Goal: Navigation & Orientation: Find specific page/section

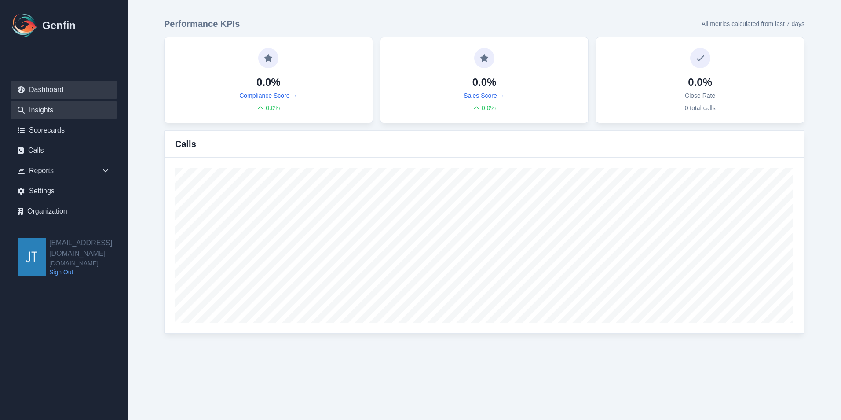
click at [45, 110] on link "Insights" at bounding box center [64, 110] width 106 height 18
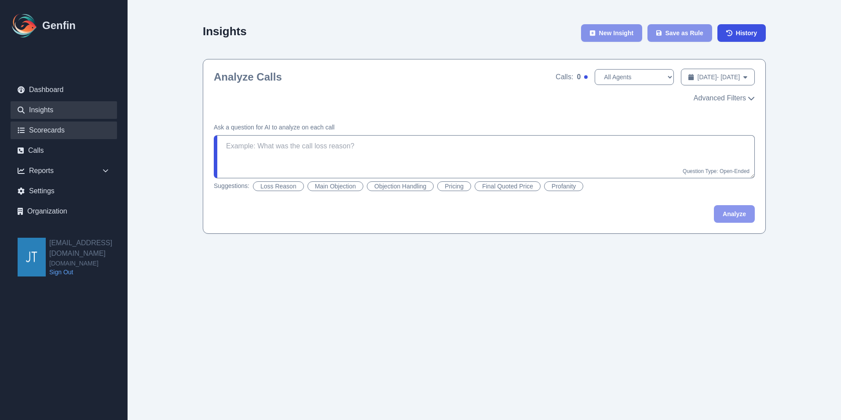
click at [46, 134] on link "Scorecards" at bounding box center [64, 130] width 106 height 18
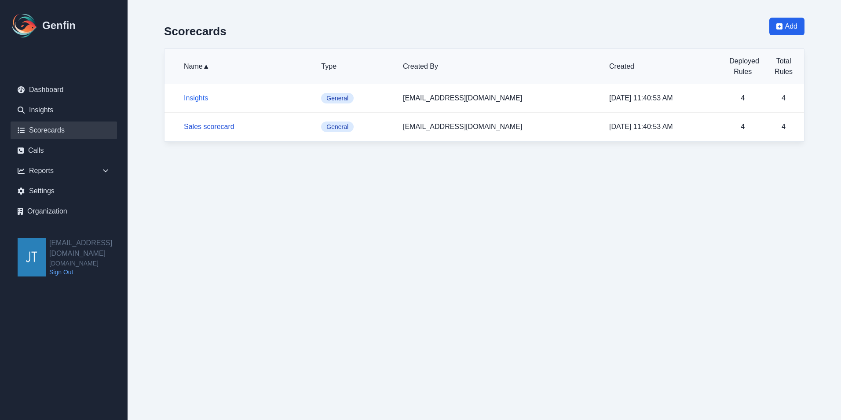
click at [202, 125] on link "Sales scorecard" at bounding box center [209, 126] width 51 height 7
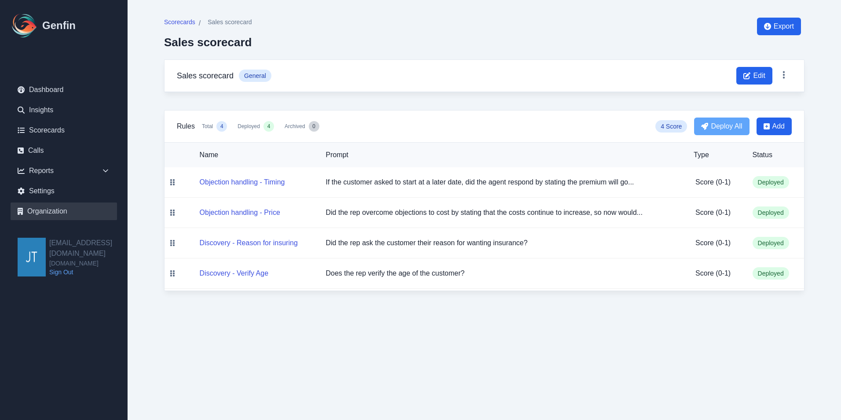
click at [41, 207] on link "Organization" at bounding box center [64, 211] width 106 height 18
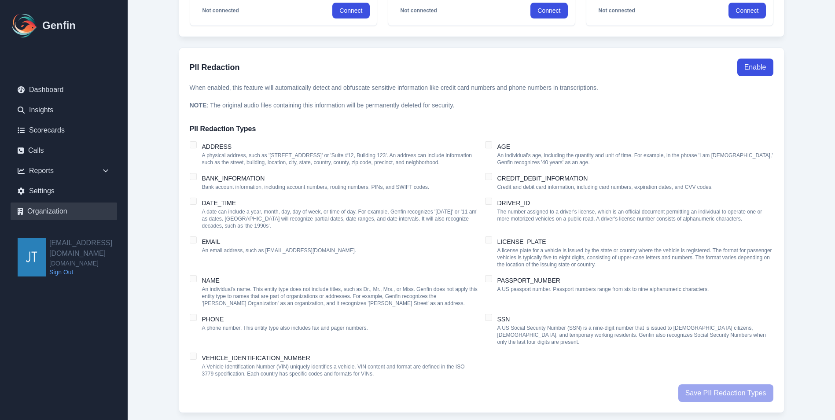
scroll to position [440, 0]
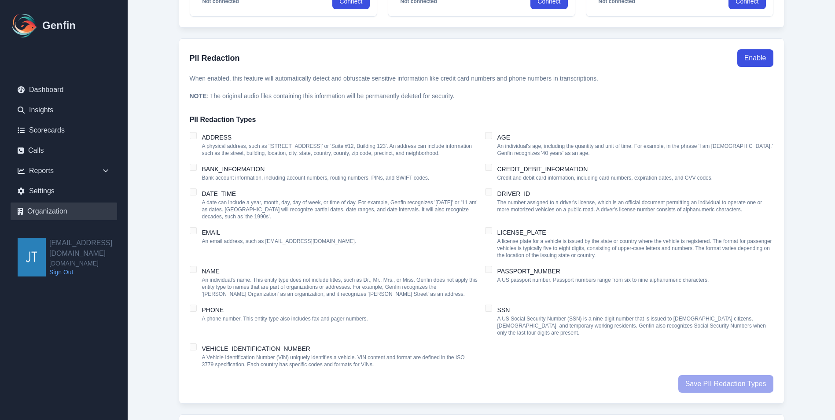
click at [44, 209] on link "Organization" at bounding box center [64, 211] width 106 height 18
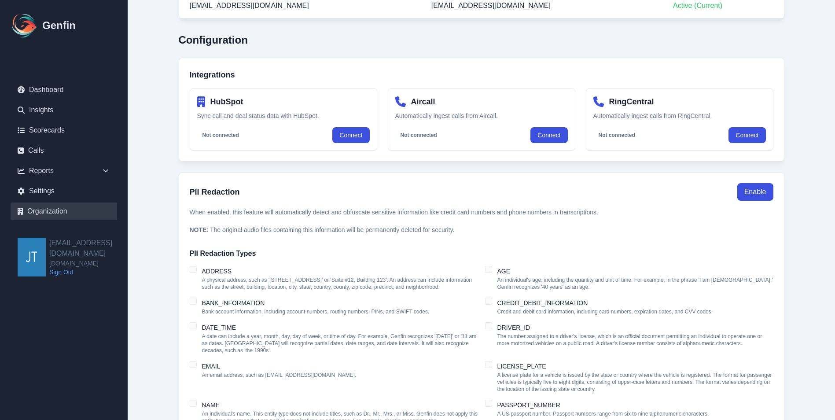
scroll to position [308, 0]
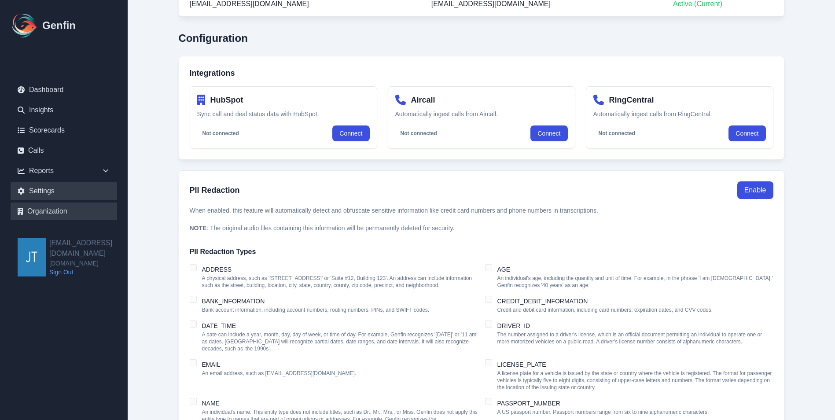
click at [51, 191] on link "Settings" at bounding box center [64, 191] width 106 height 18
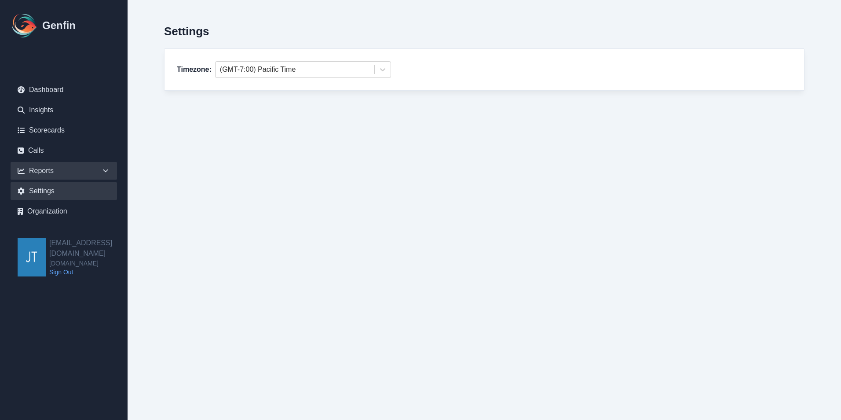
click at [41, 172] on div "Reports" at bounding box center [64, 171] width 106 height 18
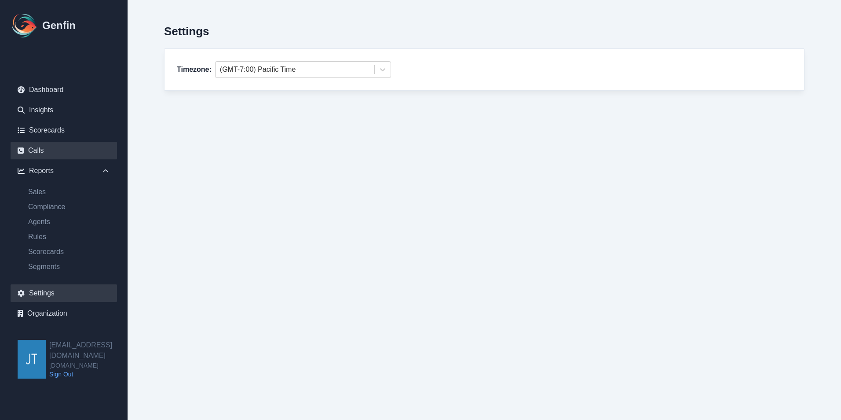
click at [29, 151] on link "Calls" at bounding box center [64, 151] width 106 height 18
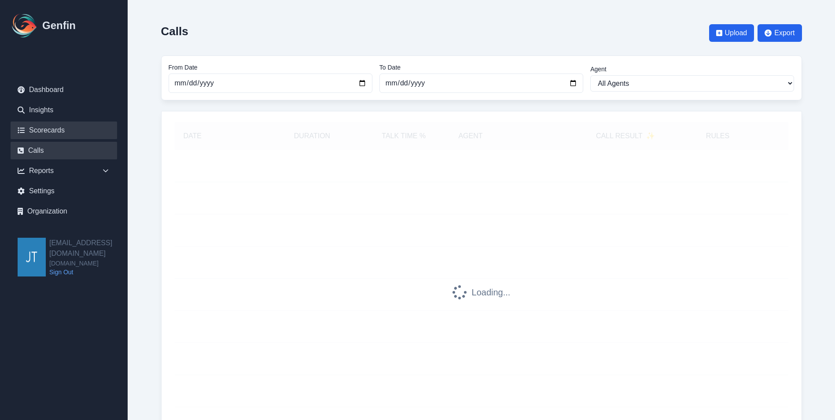
click at [41, 126] on link "Scorecards" at bounding box center [64, 130] width 106 height 18
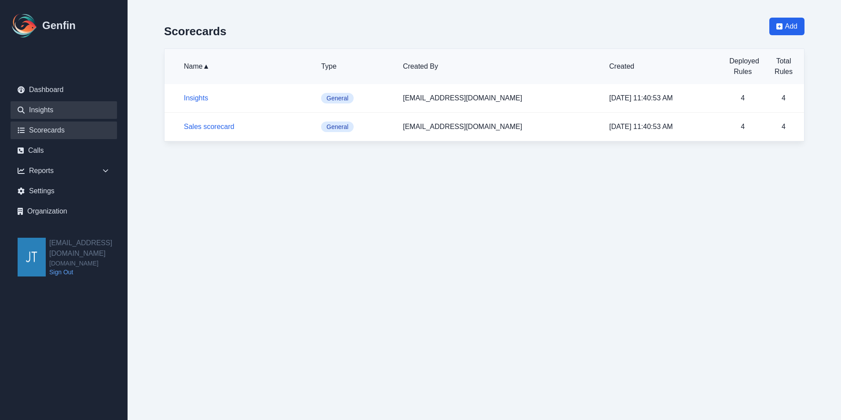
click at [48, 109] on link "Insights" at bounding box center [64, 110] width 106 height 18
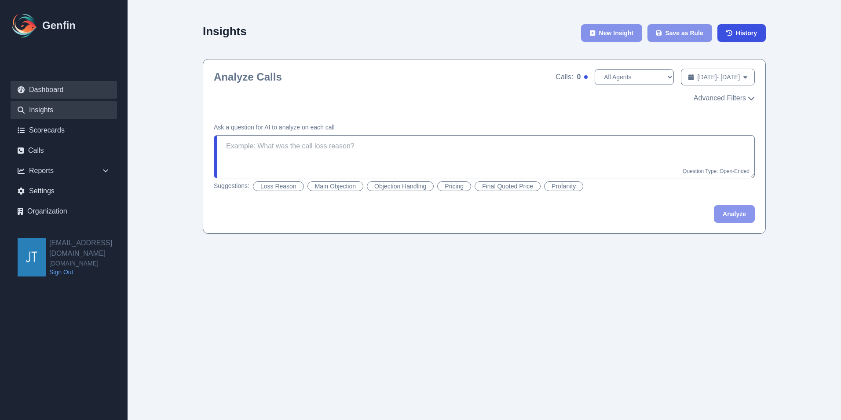
click at [47, 88] on link "Dashboard" at bounding box center [64, 90] width 106 height 18
